Goal: Task Accomplishment & Management: Use online tool/utility

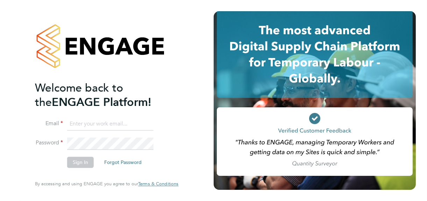
type input "[PERSON_NAME][EMAIL_ADDRESS][DOMAIN_NAME]"
click at [80, 162] on button "Sign In" at bounding box center [80, 162] width 27 height 11
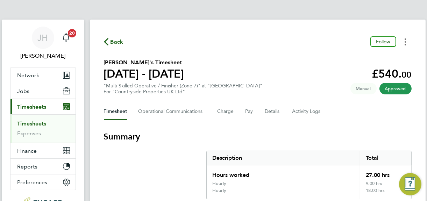
click at [406, 42] on button "Timesheets Menu" at bounding box center [405, 41] width 13 height 11
click at [358, 57] on link "Download timesheet" at bounding box center [370, 57] width 84 height 14
